Goal: Information Seeking & Learning: Learn about a topic

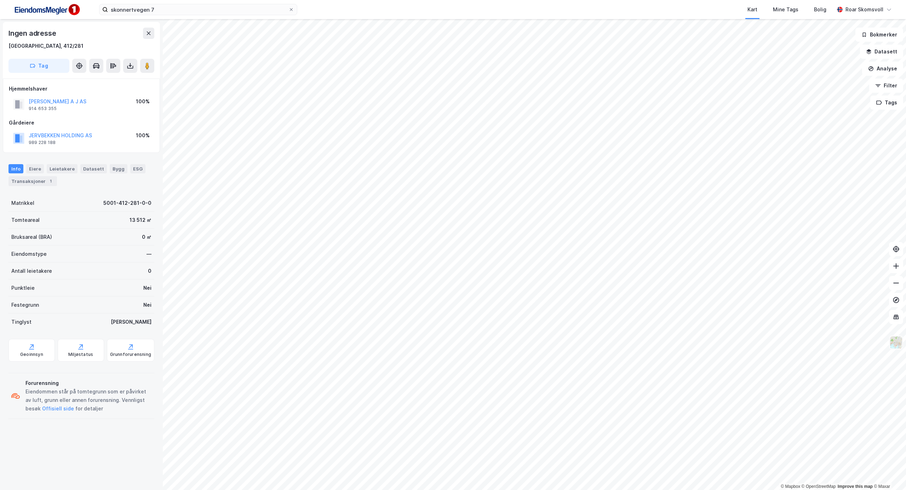
click at [895, 346] on img at bounding box center [895, 342] width 13 height 13
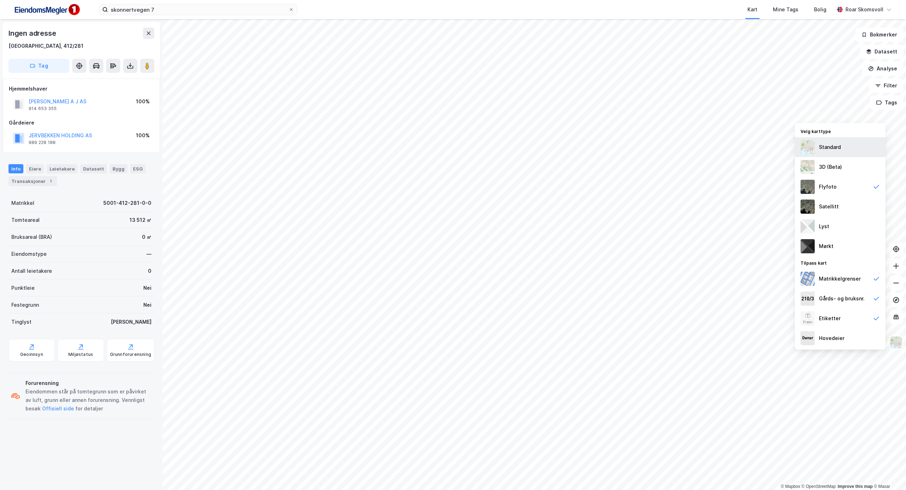
click at [836, 149] on div "Standard" at bounding box center [830, 147] width 22 height 8
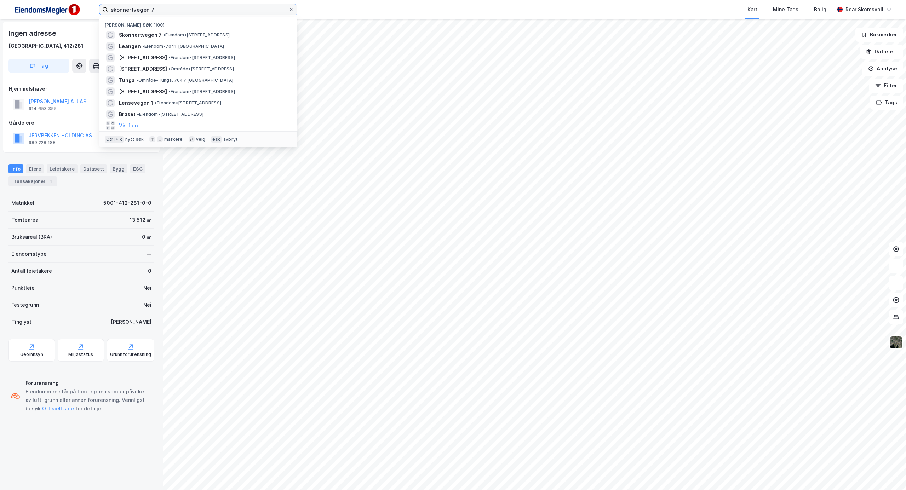
drag, startPoint x: 174, startPoint y: 5, endPoint x: 76, endPoint y: -7, distance: 99.4
click at [76, 0] on html "skonnertvegen 7 Nylige søk (100) Skonnertvegen 7 • Eiendom • [STREET_ADDRESS] •…" at bounding box center [453, 245] width 906 height 490
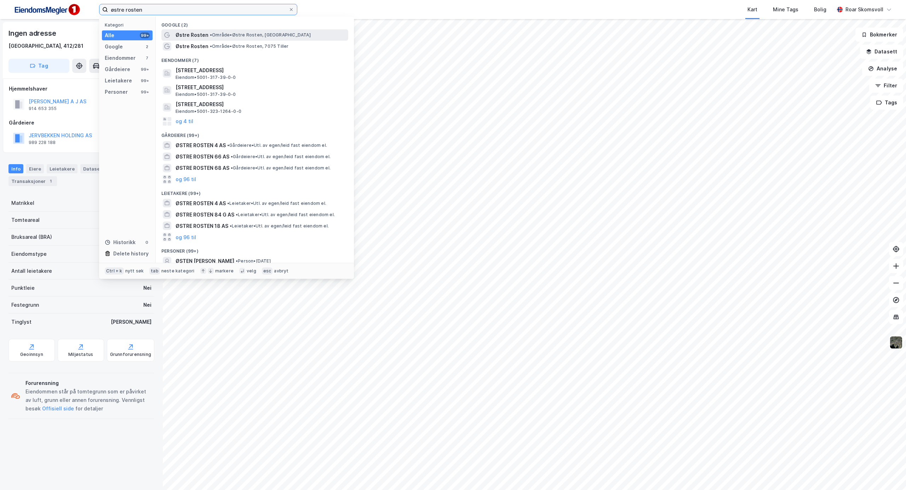
type input "østre rosten"
click at [241, 35] on span "• Område • [GEOGRAPHIC_DATA], [GEOGRAPHIC_DATA]" at bounding box center [260, 35] width 101 height 6
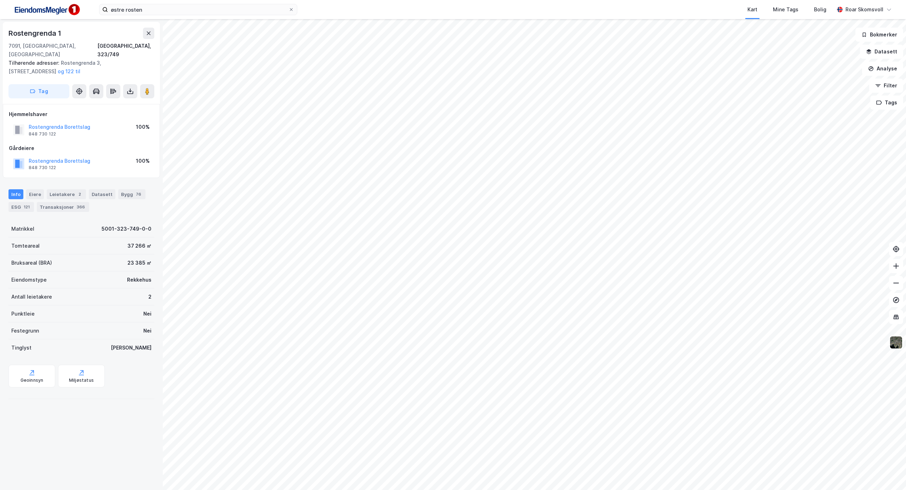
click at [526, 490] on html "østre rosten Kart Mine Tags Bolig [PERSON_NAME] © Mapbox © OpenStreetMap Improv…" at bounding box center [453, 245] width 906 height 490
